Goal: Task Accomplishment & Management: Manage account settings

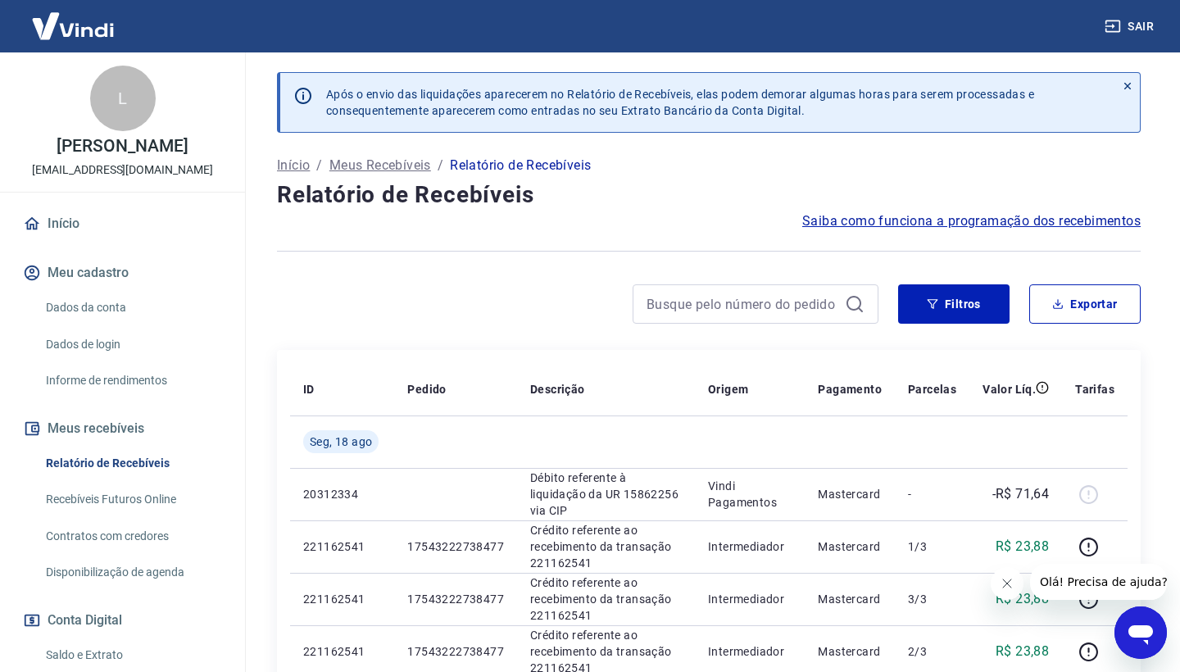
scroll to position [35, 0]
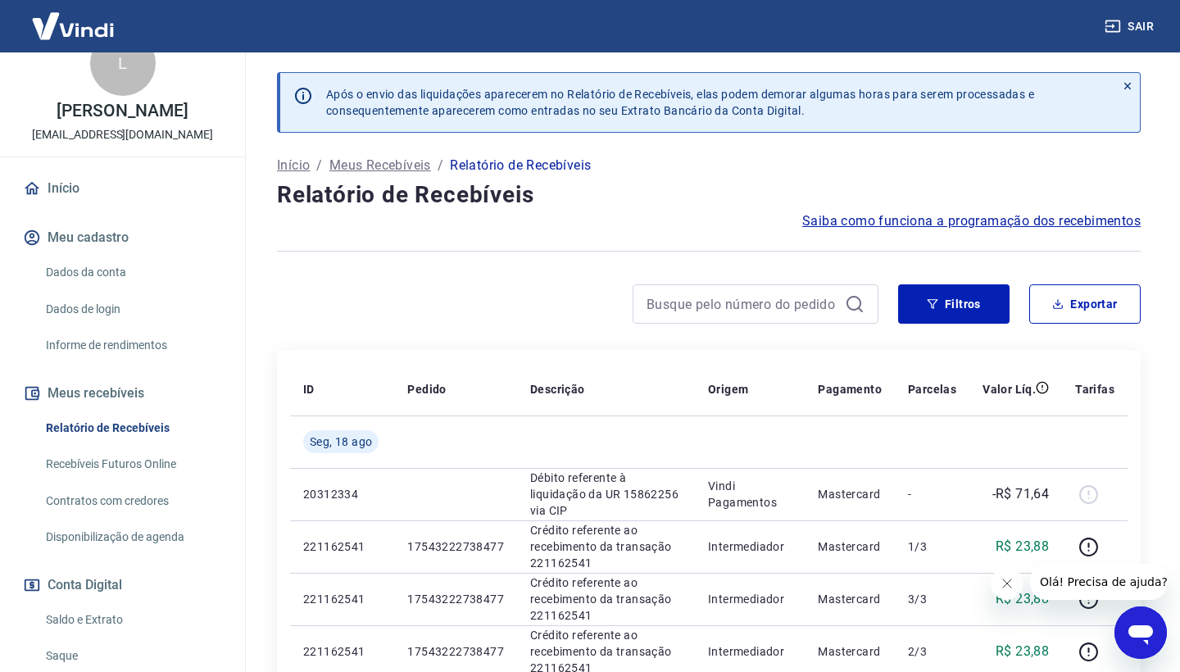
click at [134, 608] on link "Saldo e Extrato" at bounding box center [132, 620] width 186 height 34
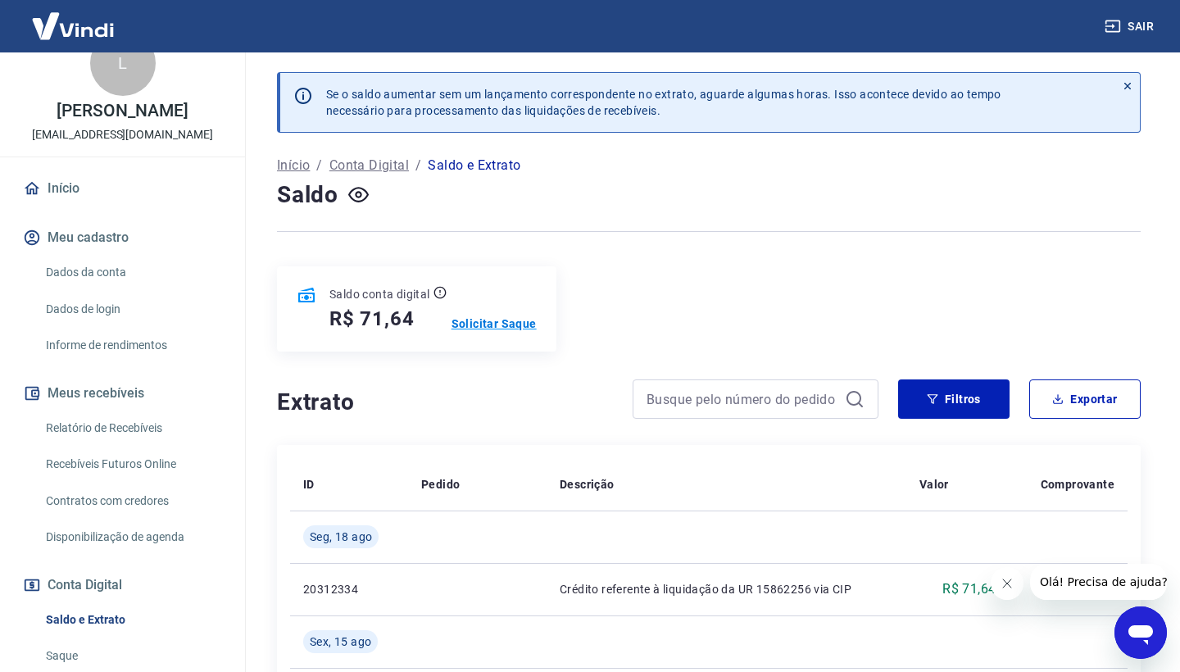
click at [501, 319] on p "Solicitar Saque" at bounding box center [493, 323] width 85 height 16
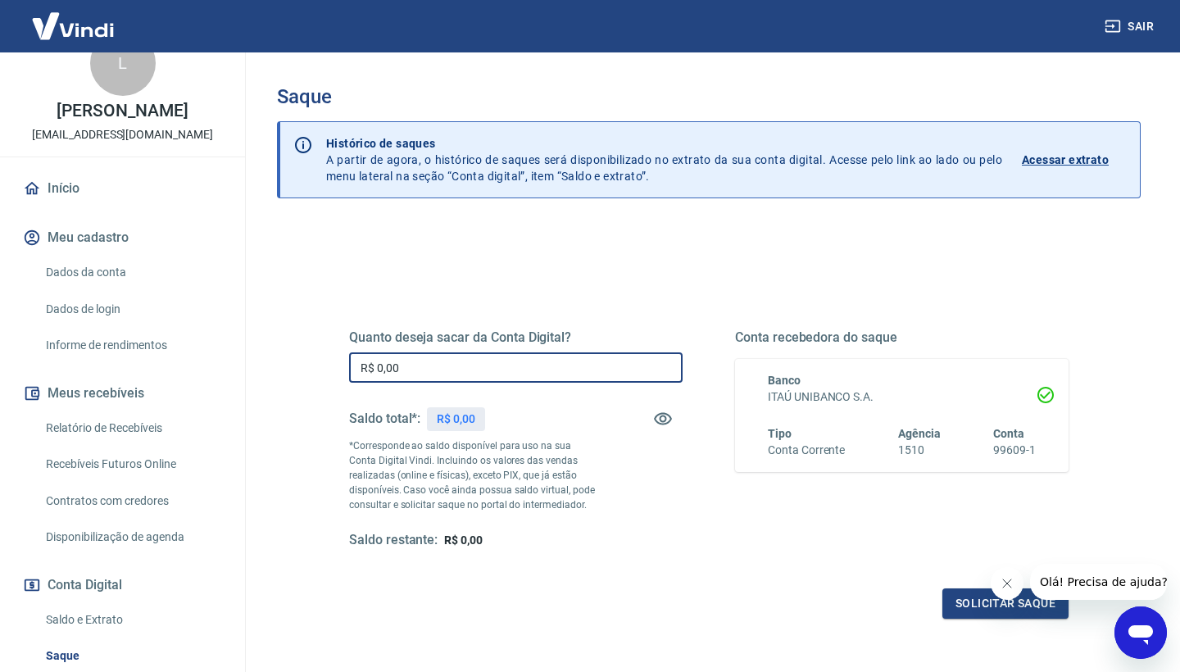
click at [528, 376] on input "R$ 0,00" at bounding box center [515, 367] width 333 height 30
click at [555, 365] on input "R$ 0,00" at bounding box center [515, 367] width 333 height 30
type input "R$ 71,64"
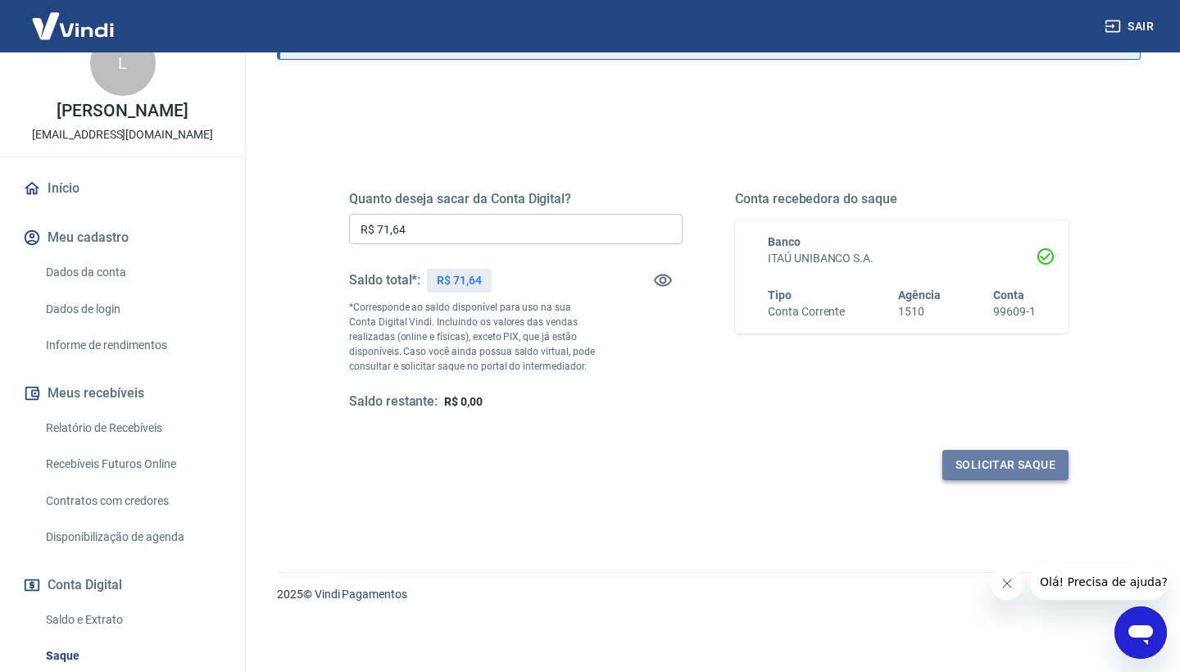
scroll to position [138, 0]
click at [974, 460] on button "Solicitar saque" at bounding box center [1005, 466] width 126 height 30
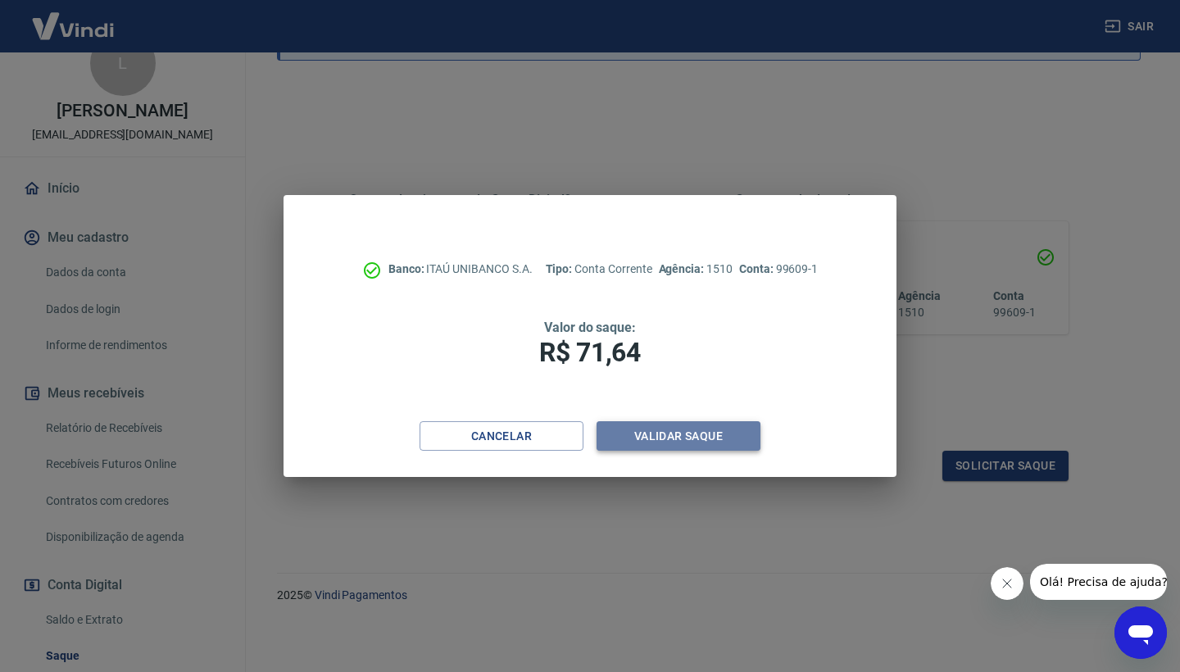
click at [655, 437] on button "Validar saque" at bounding box center [678, 436] width 164 height 30
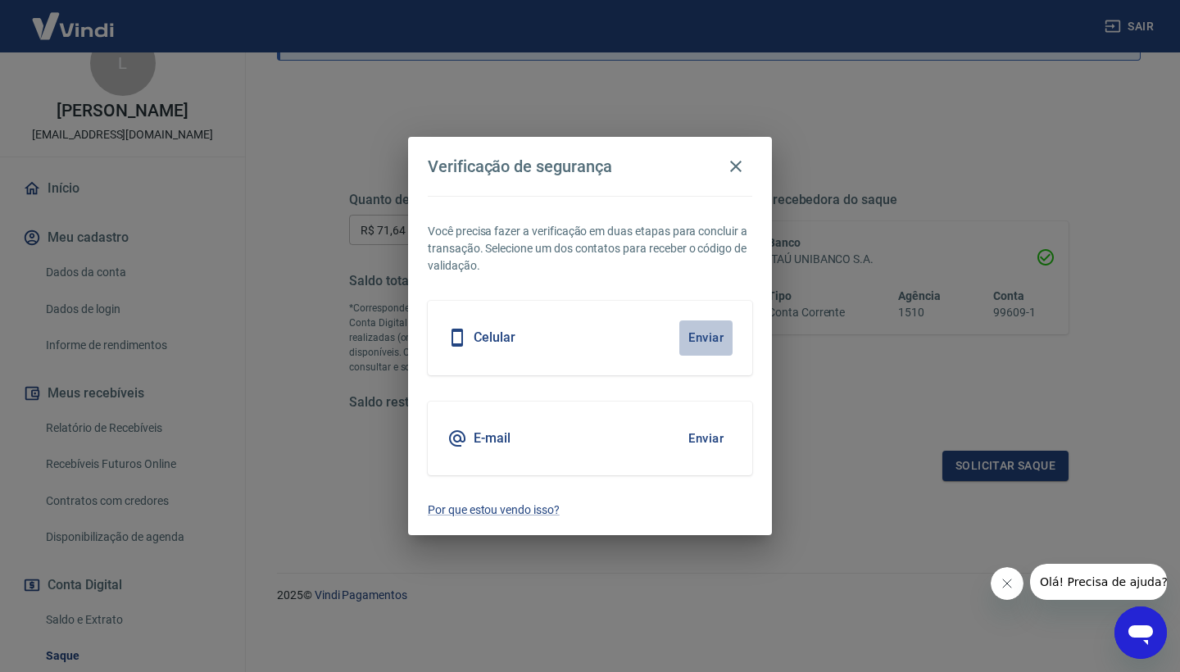
click at [707, 339] on button "Enviar" at bounding box center [705, 337] width 53 height 34
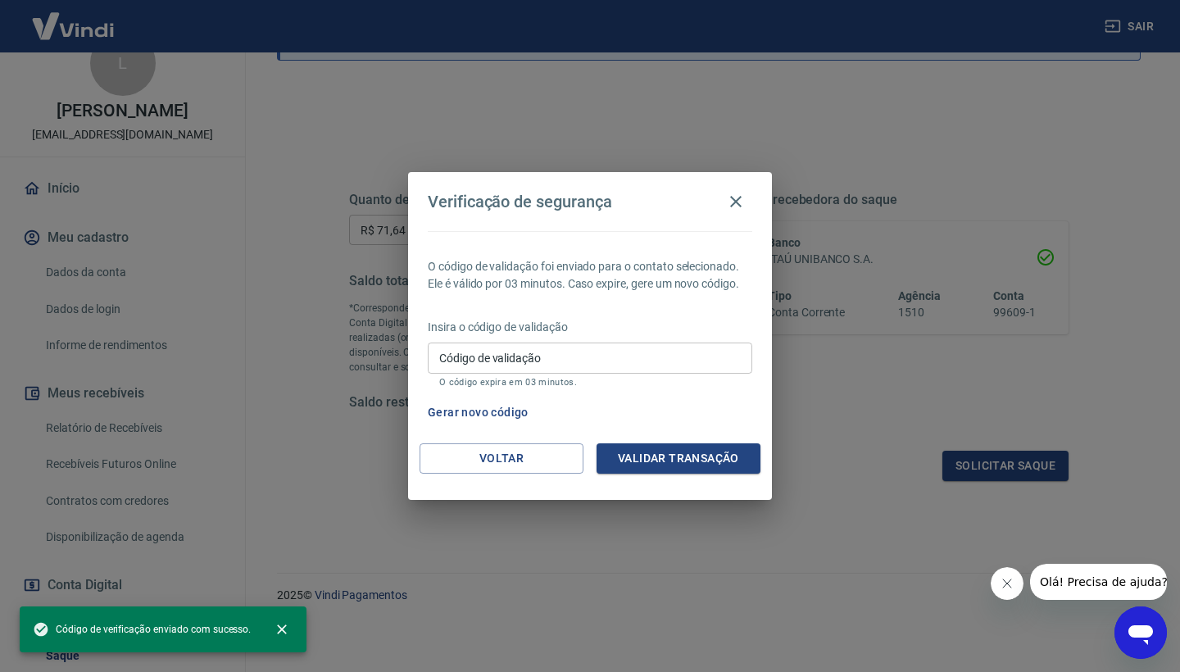
click at [596, 351] on input "Código de validação" at bounding box center [590, 357] width 324 height 30
